Goal: Information Seeking & Learning: Learn about a topic

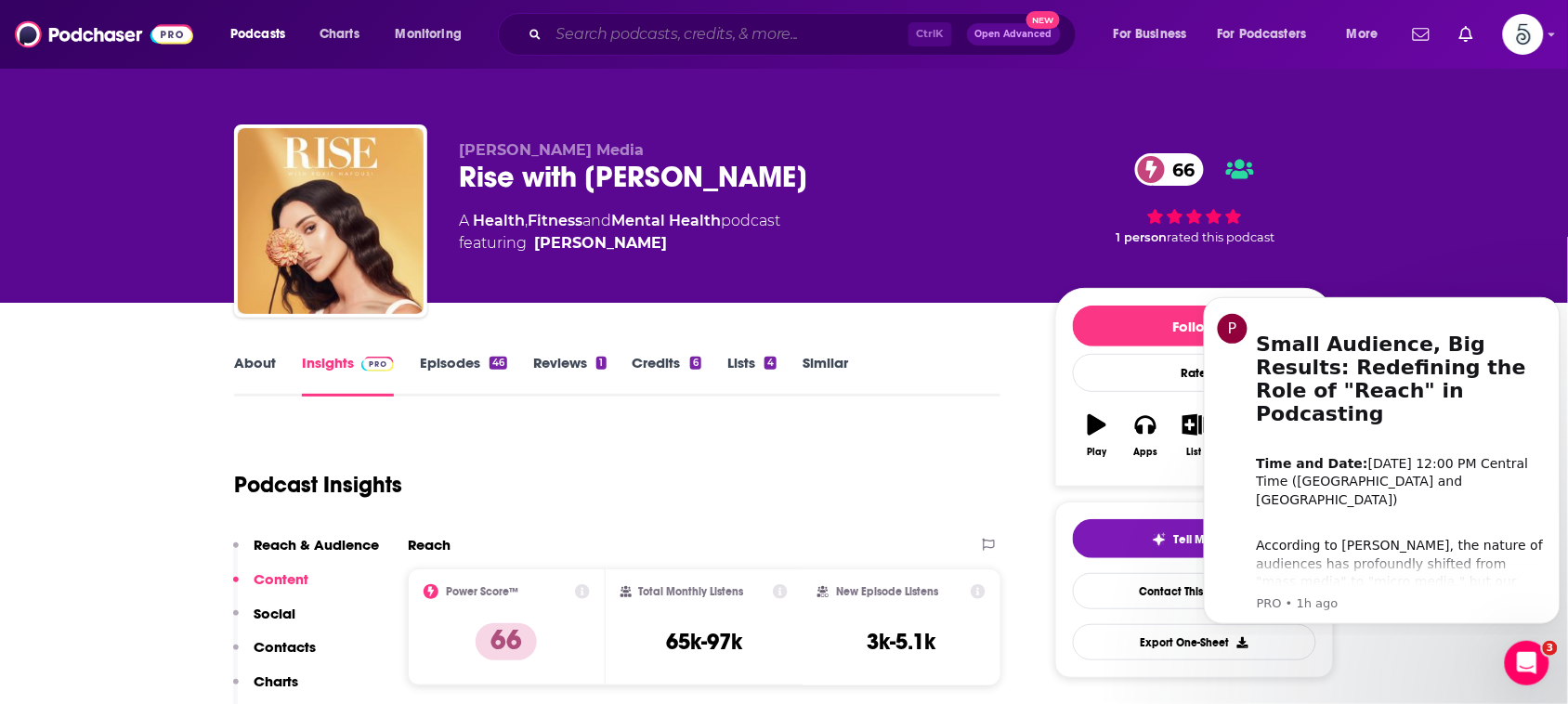
click at [836, 40] on input "Search podcasts, credits, & more..." at bounding box center [728, 34] width 359 height 30
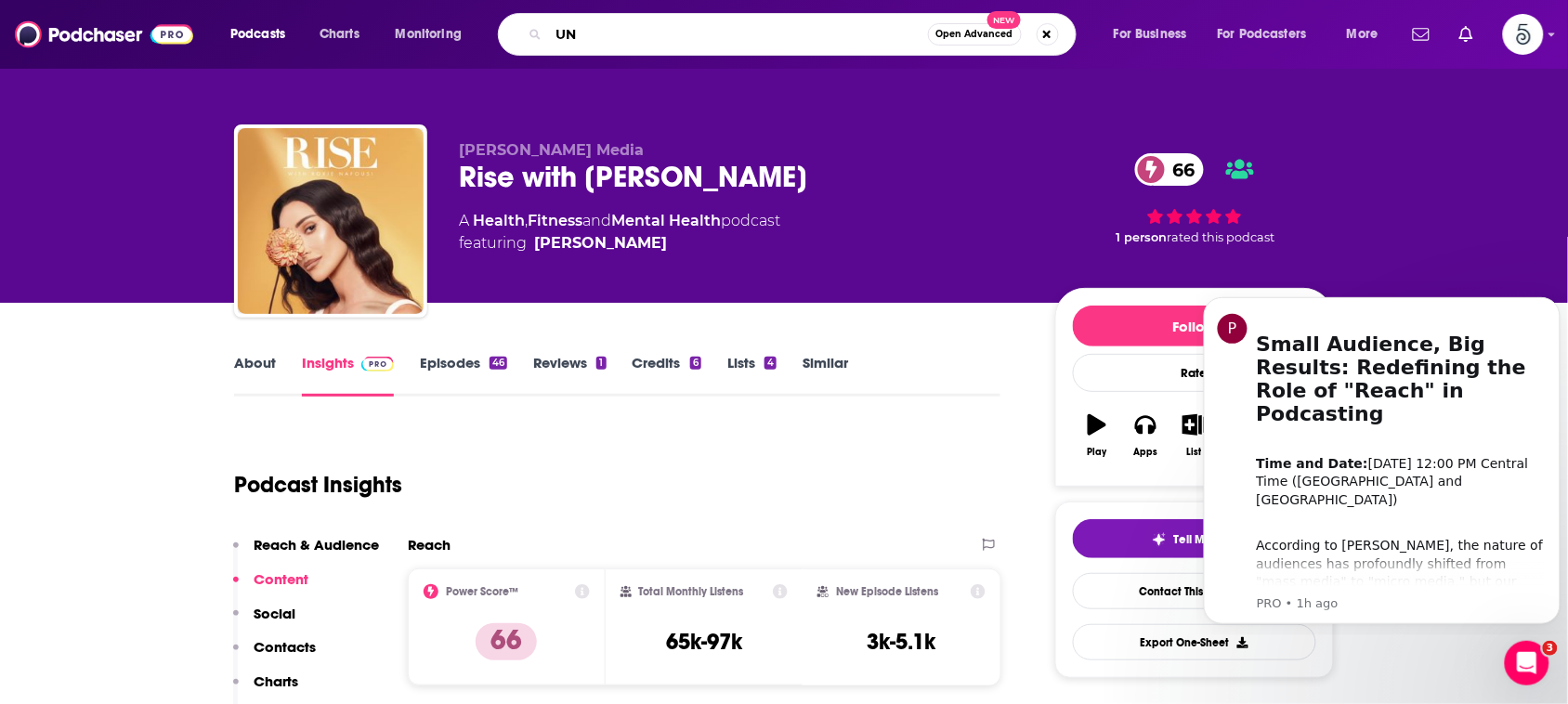
click at [836, 35] on input "UN" at bounding box center [739, 34] width 379 height 30
type input "UNmute me"
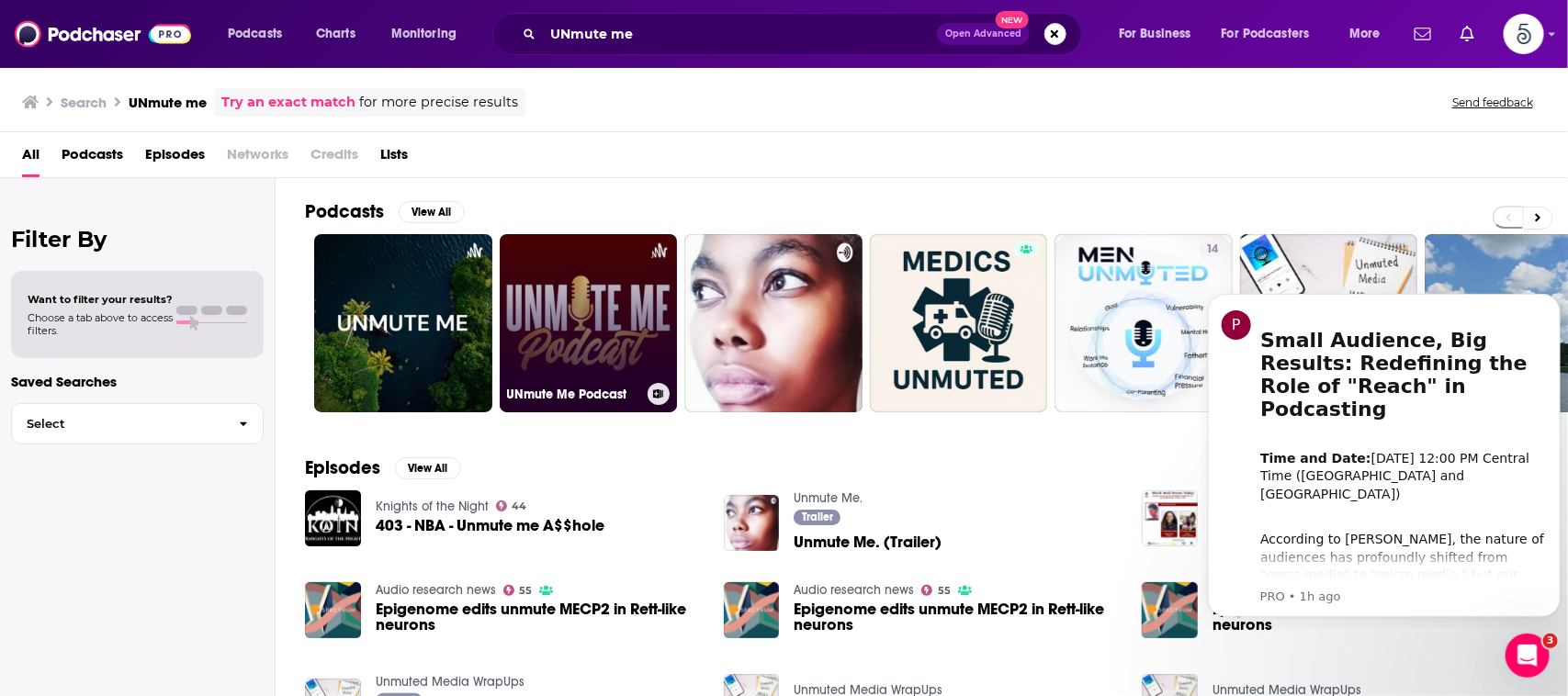
click at [552, 283] on link "UNmute Me Podcast" at bounding box center [588, 323] width 178 height 178
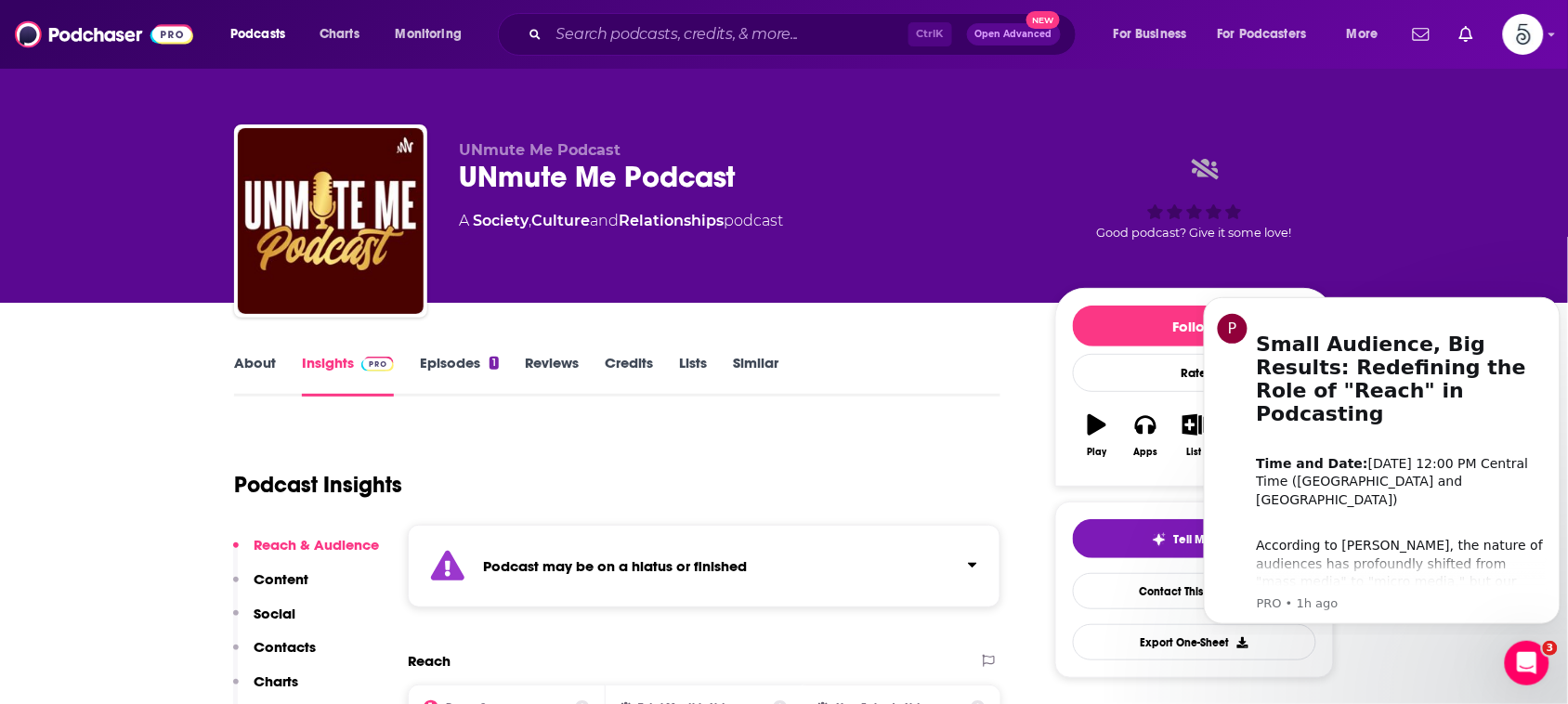
click at [247, 368] on link "About" at bounding box center [255, 375] width 42 height 43
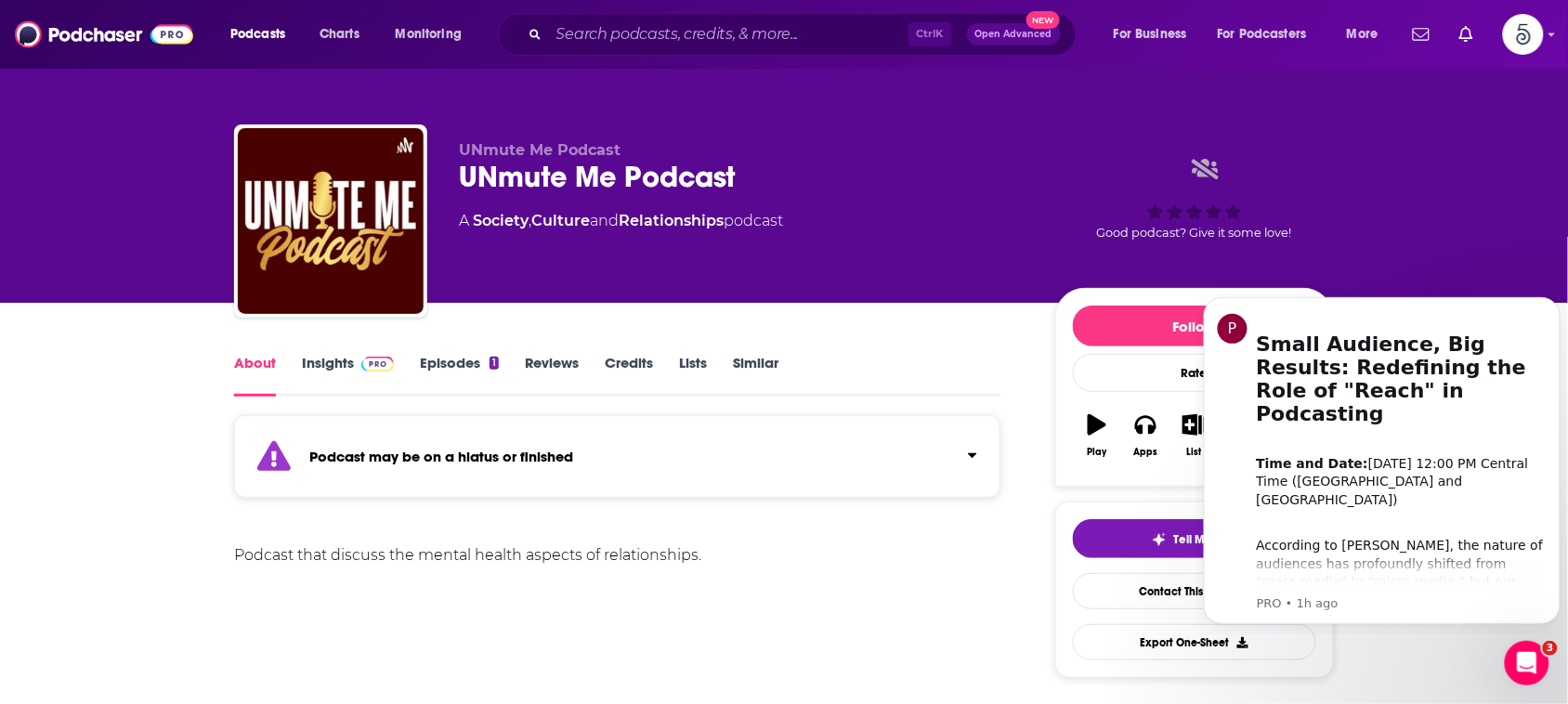
click at [349, 359] on link "Insights" at bounding box center [348, 375] width 92 height 43
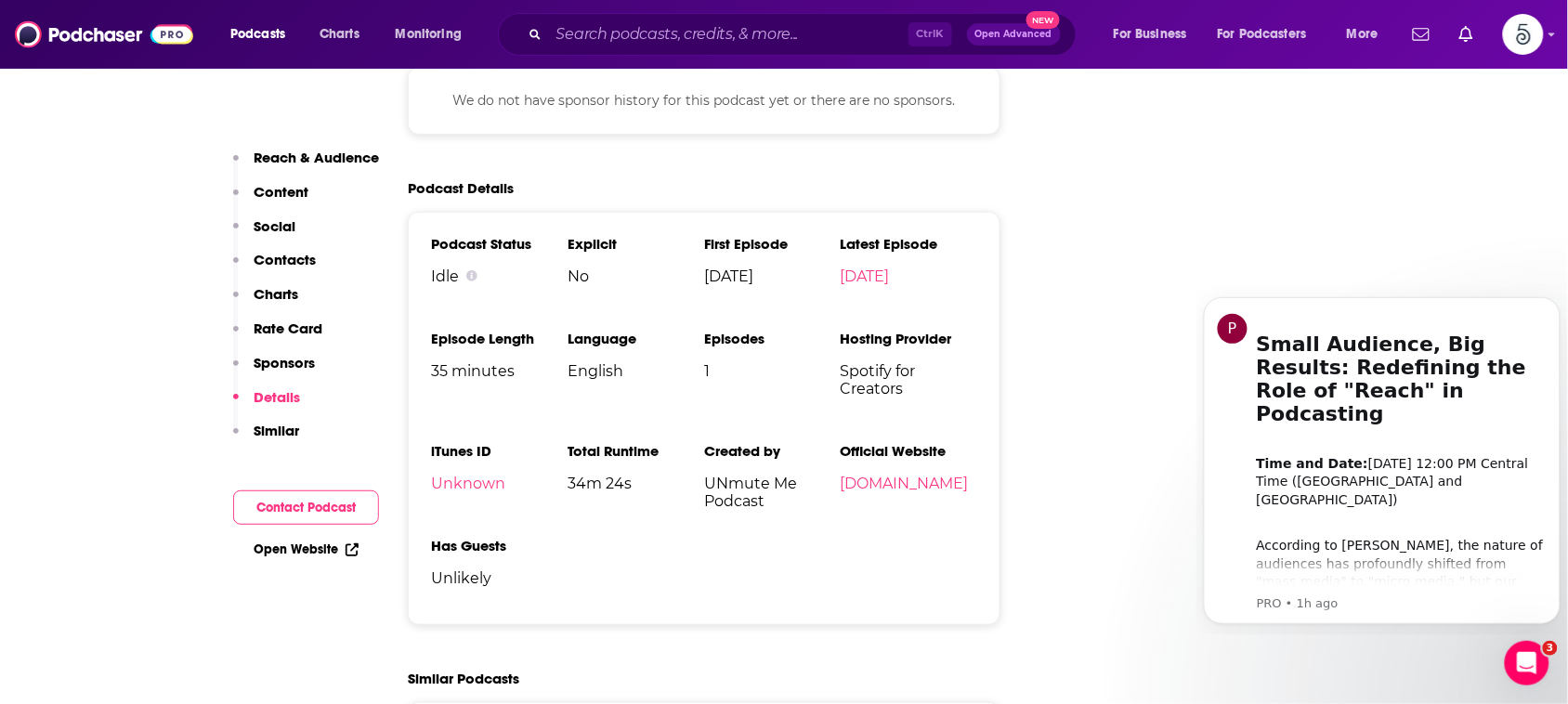
scroll to position [2229, 0]
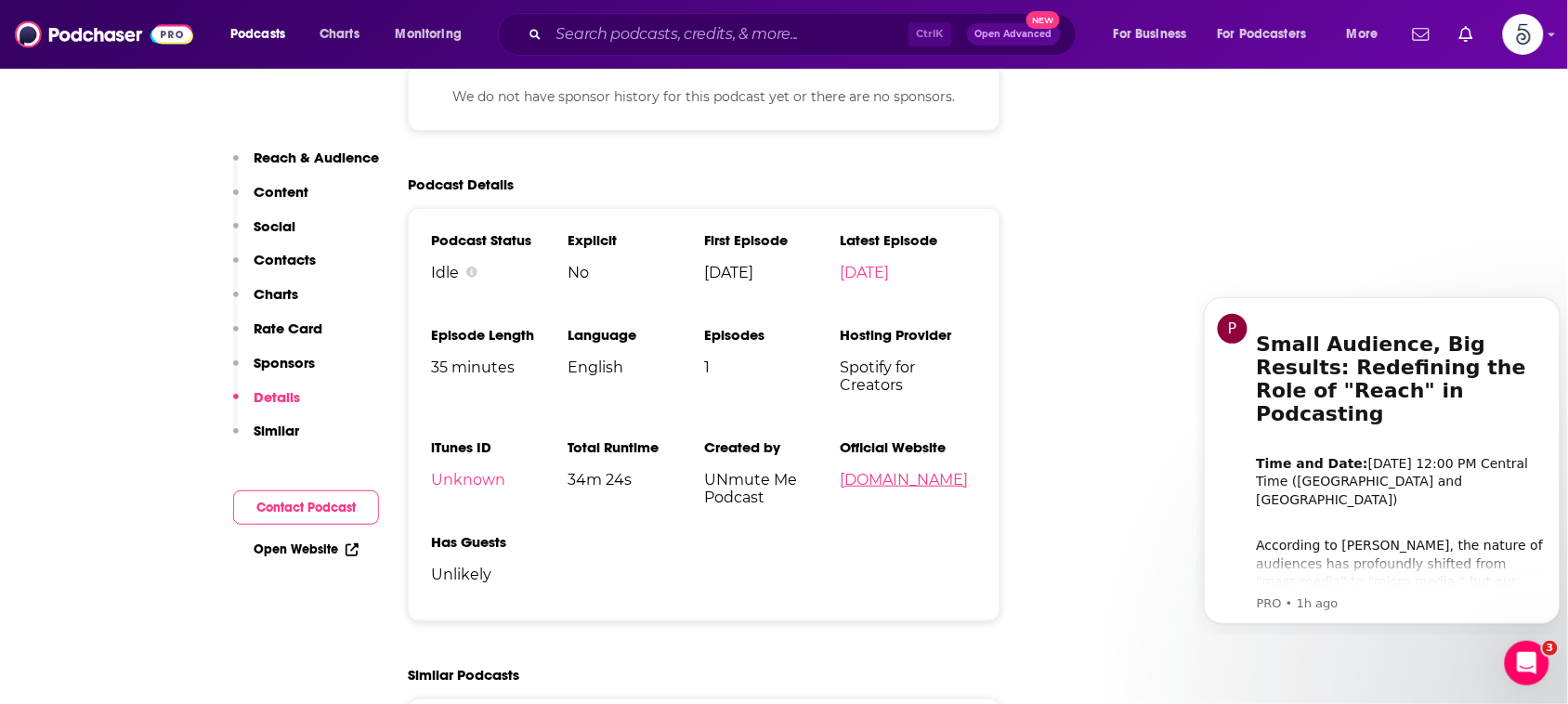
click at [840, 488] on link "[DOMAIN_NAME]" at bounding box center [904, 480] width 128 height 17
